Goal: Task Accomplishment & Management: Manage account settings

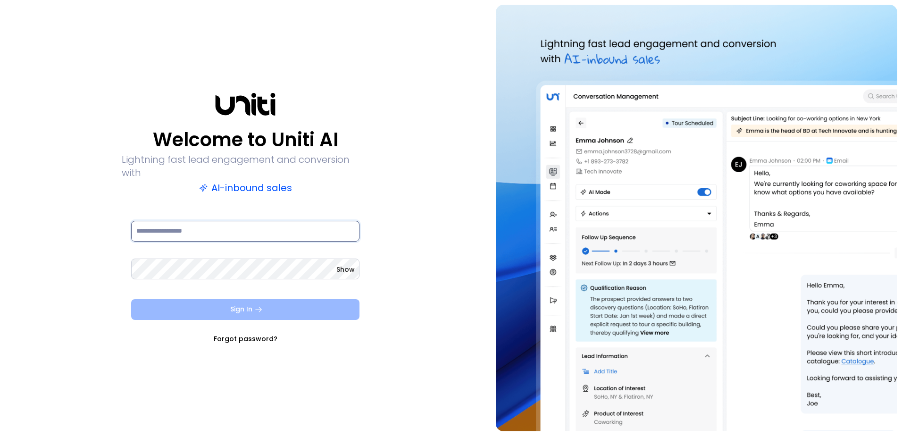
type input "**********"
click at [189, 309] on button "Sign In" at bounding box center [245, 309] width 228 height 21
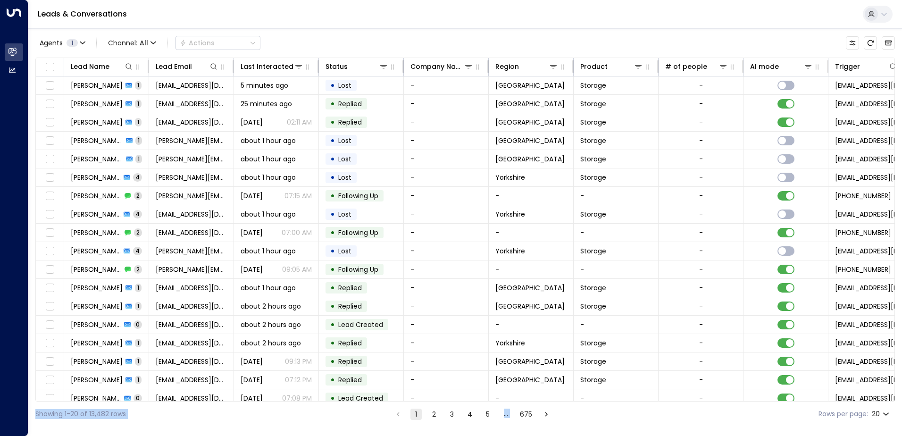
scroll to position [46, 0]
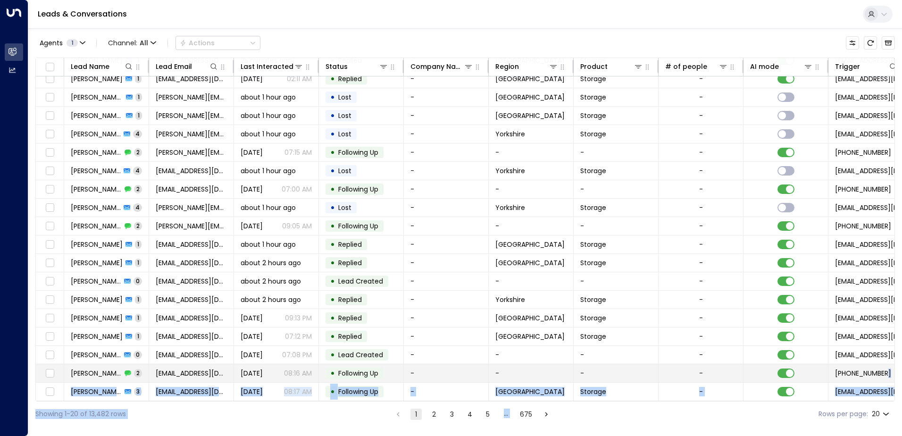
drag, startPoint x: 642, startPoint y: 402, endPoint x: 858, endPoint y: 377, distance: 216.6
click at [858, 377] on div "Agents 1 Channel: All Actions Lead Name Lead Email Last Interacted Status Compa…" at bounding box center [465, 227] width 860 height 398
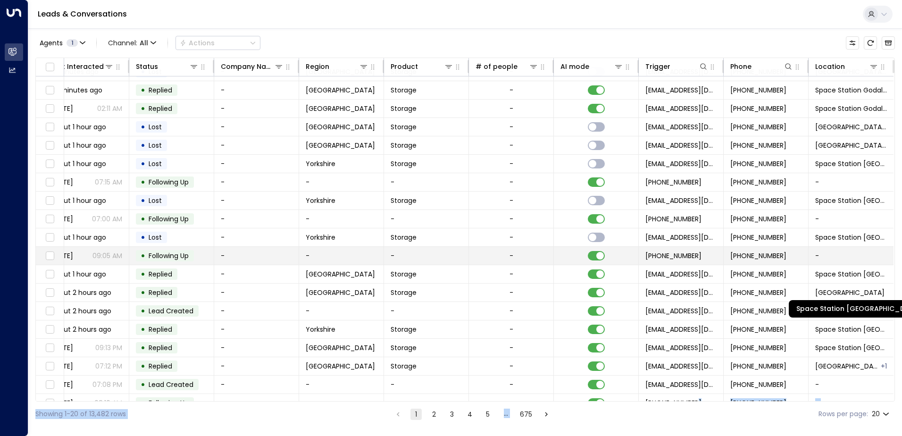
scroll to position [0, 193]
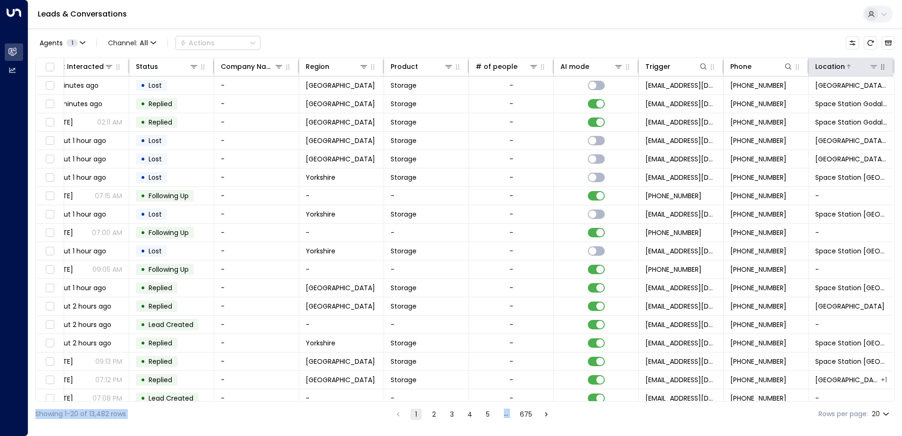
click at [869, 65] on button at bounding box center [873, 66] width 9 height 9
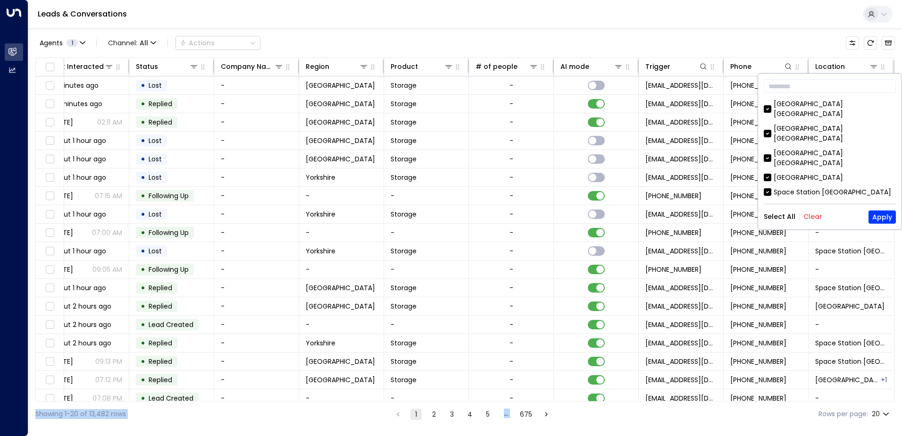
click at [815, 213] on button "Clear" at bounding box center [813, 217] width 19 height 8
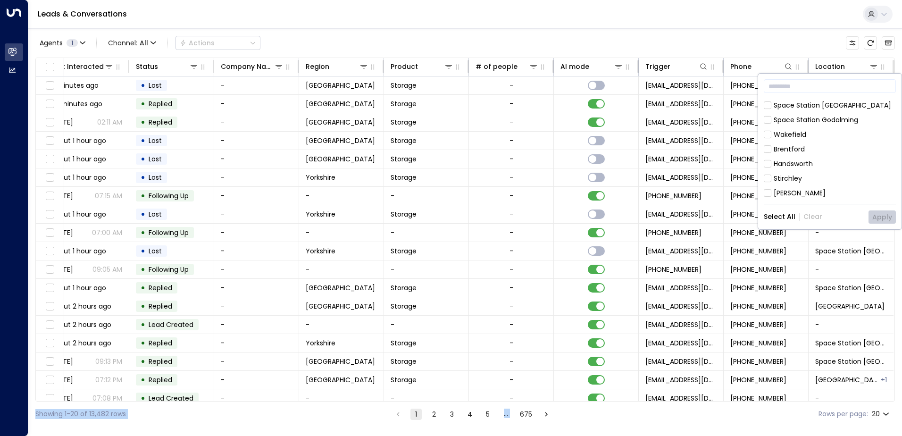
scroll to position [425, 0]
click at [772, 231] on div "Hall Green" at bounding box center [830, 236] width 132 height 10
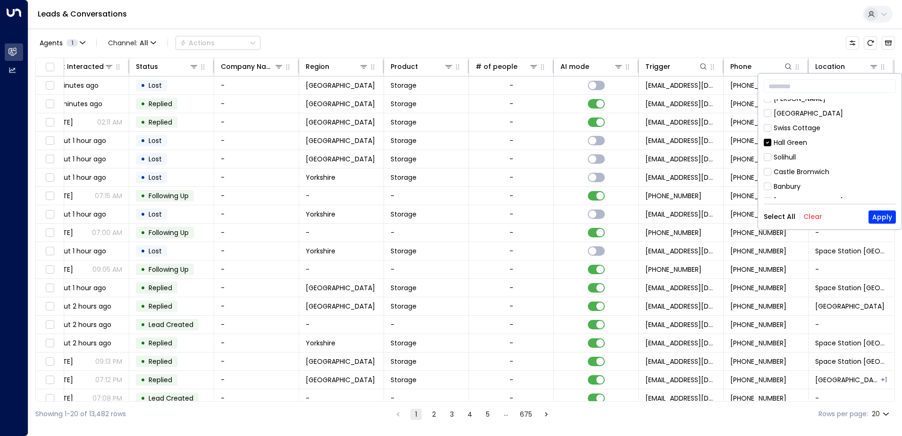
scroll to position [519, 0]
click at [772, 195] on div "Space Station Hall Green" at bounding box center [830, 200] width 132 height 10
click at [879, 213] on button "Apply" at bounding box center [882, 217] width 27 height 13
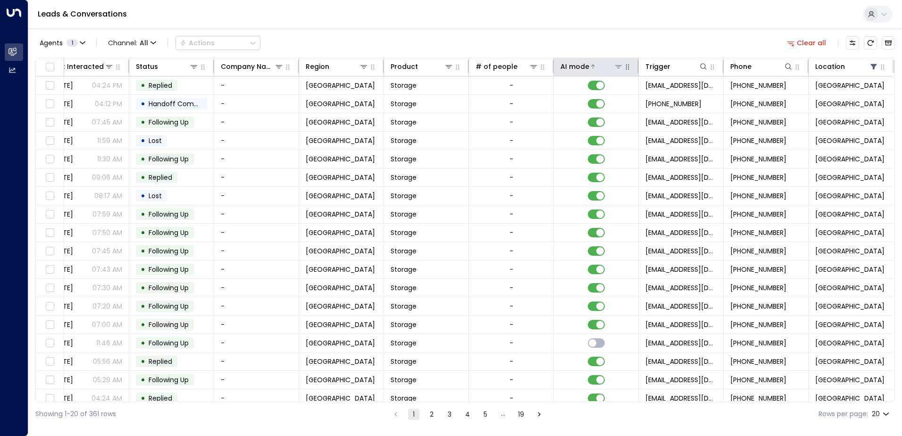
click at [615, 65] on icon at bounding box center [618, 66] width 7 height 3
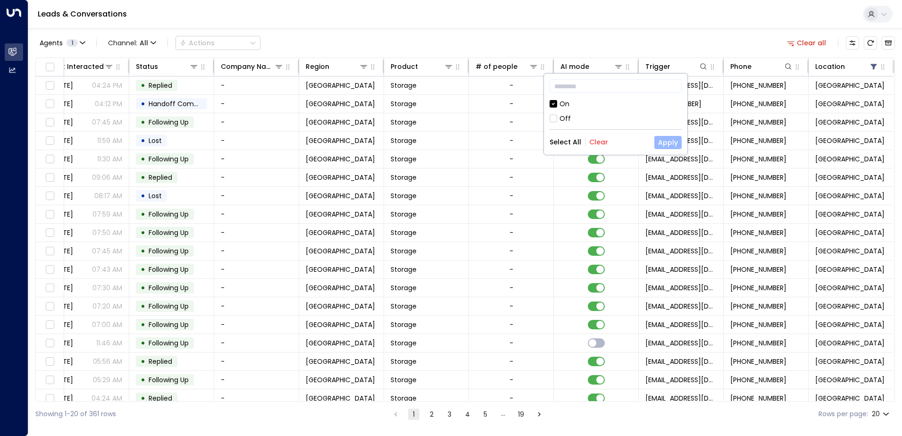
click at [667, 146] on button "Apply" at bounding box center [668, 142] width 27 height 13
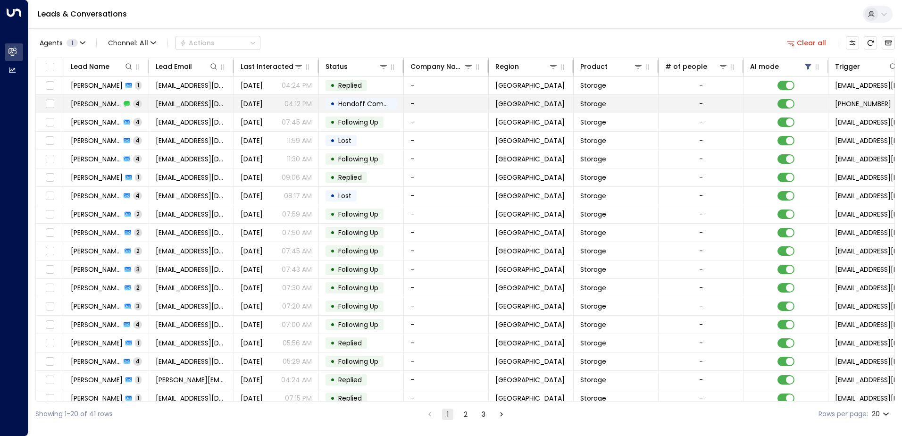
click at [97, 106] on span "Alison Gregory" at bounding box center [96, 103] width 50 height 9
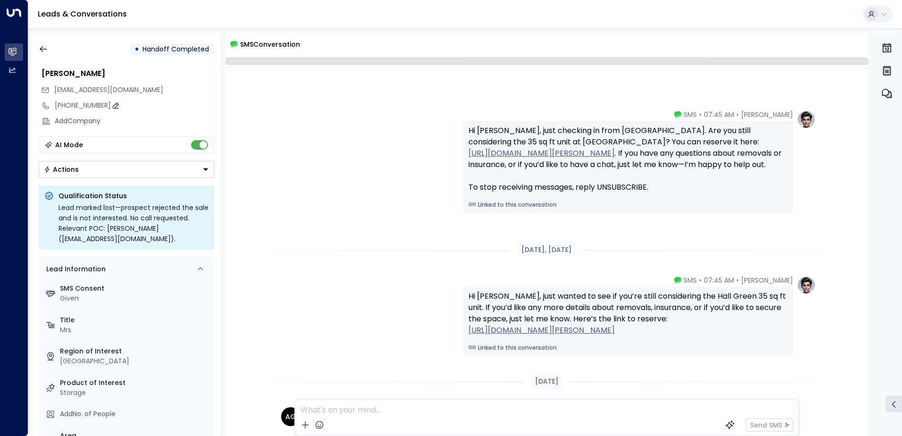
scroll to position [175, 0]
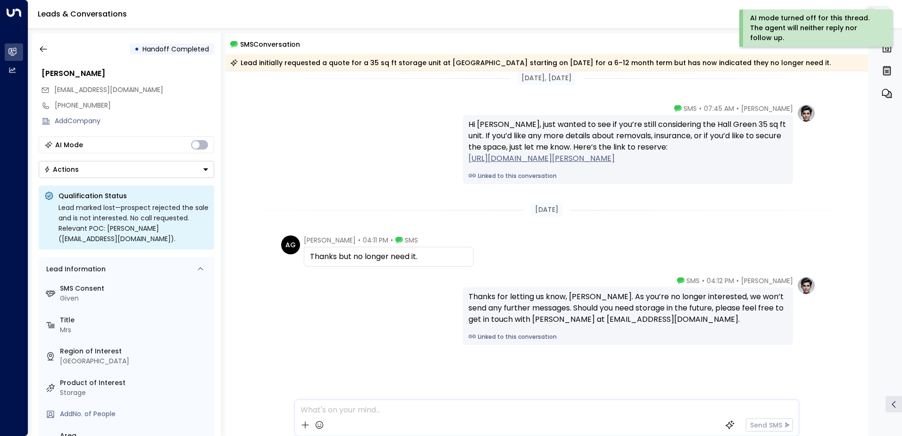
click at [195, 170] on button "Actions" at bounding box center [127, 169] width 176 height 17
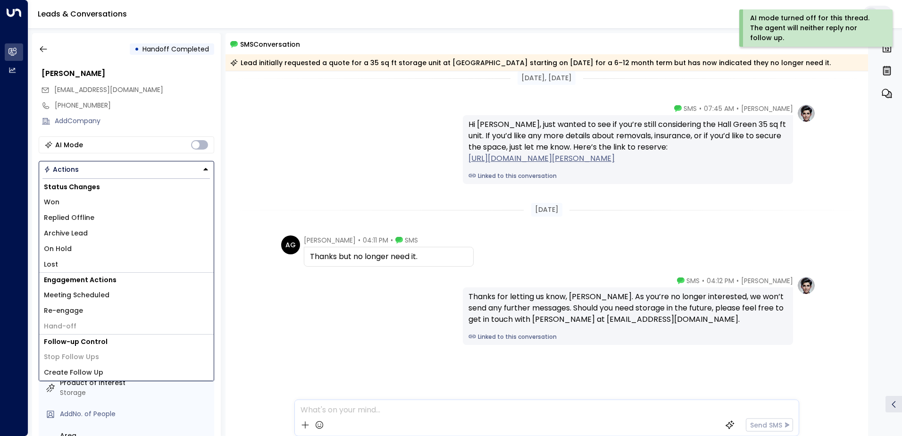
click at [62, 264] on li "Lost" at bounding box center [126, 265] width 175 height 16
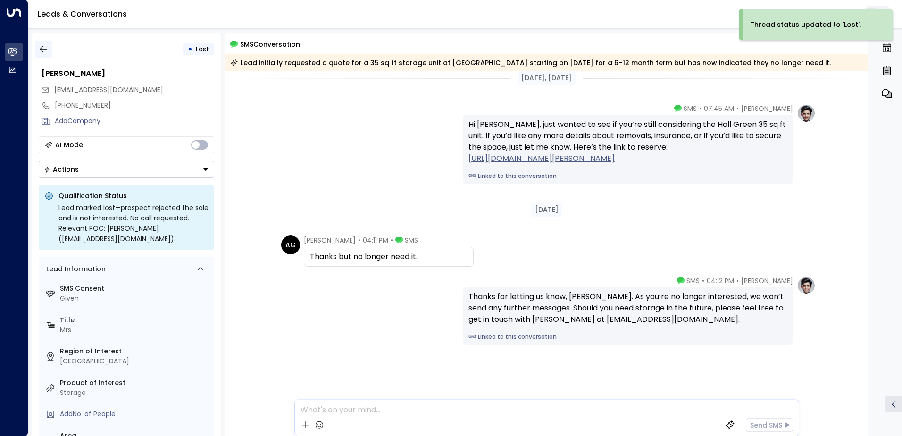
click at [42, 48] on icon "button" at bounding box center [43, 48] width 9 height 9
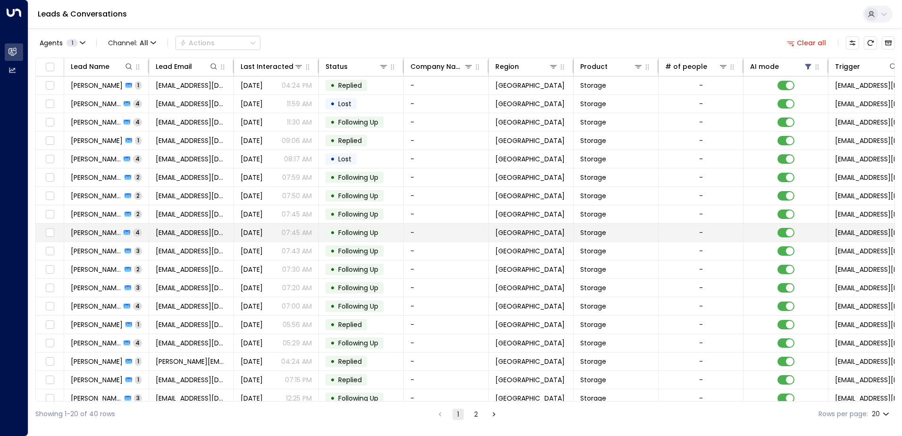
click at [105, 231] on span "Alison Gregory" at bounding box center [96, 232] width 50 height 9
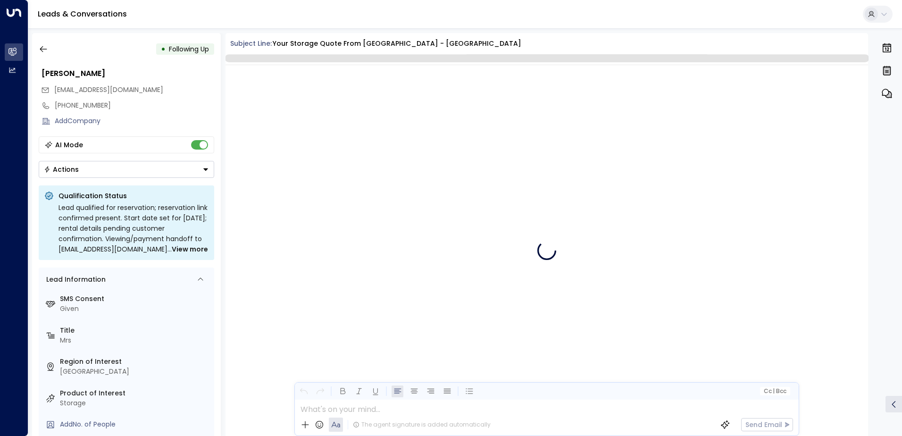
scroll to position [2367, 0]
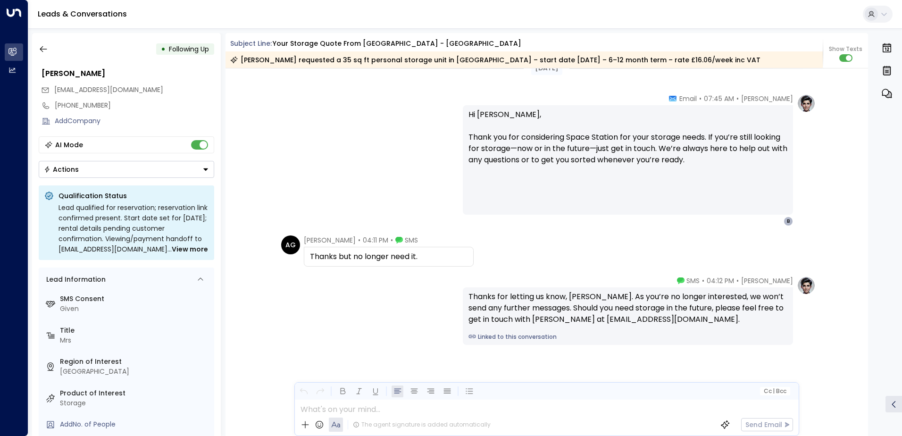
click at [190, 170] on button "Actions" at bounding box center [127, 169] width 176 height 17
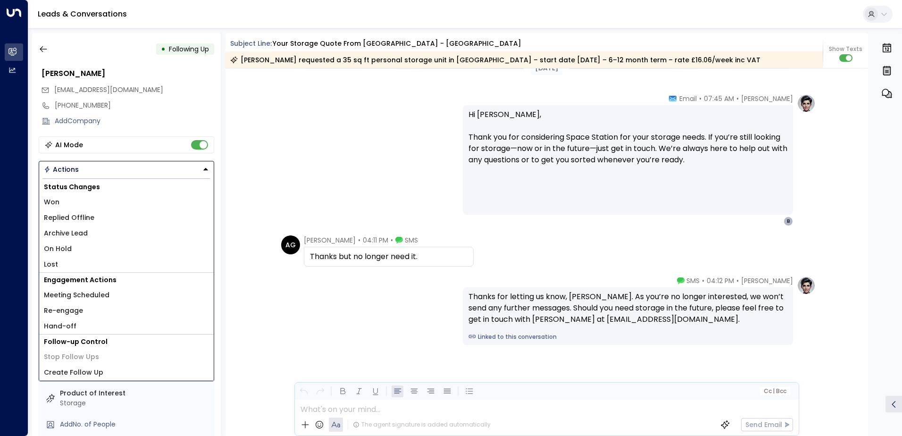
click at [46, 258] on li "Lost" at bounding box center [126, 265] width 175 height 16
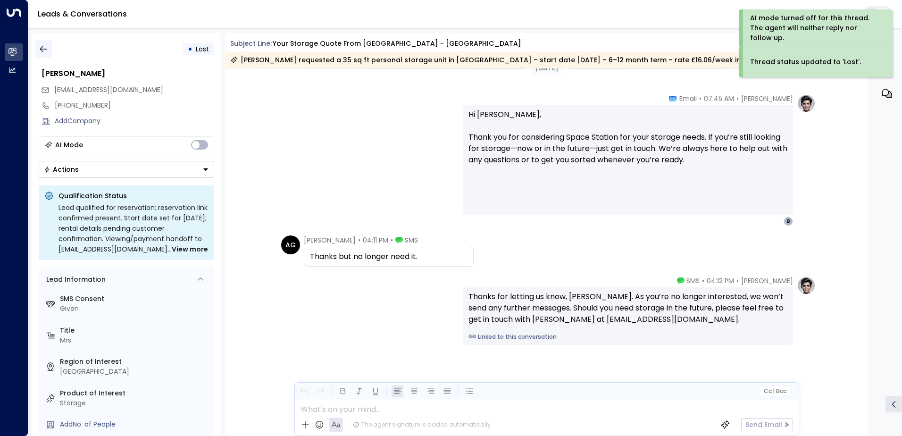
click at [44, 48] on icon "button" at bounding box center [43, 48] width 9 height 9
